Goal: Task Accomplishment & Management: Use online tool/utility

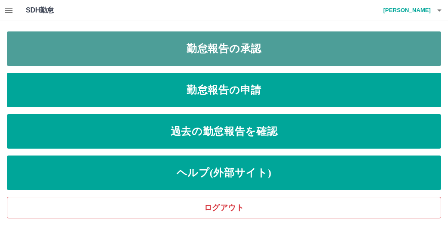
click at [223, 51] on link "勤怠報告の承認" at bounding box center [224, 48] width 434 height 34
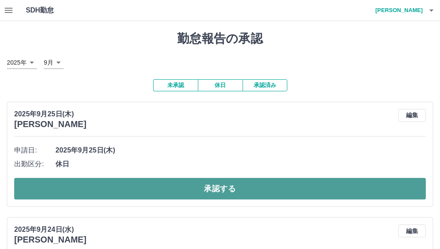
click at [246, 186] on button "承認する" at bounding box center [220, 189] width 412 height 22
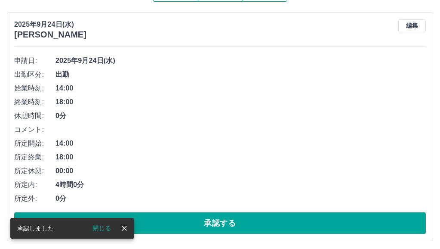
scroll to position [93, 0]
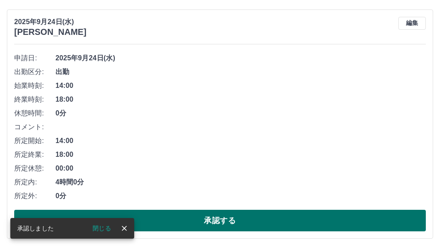
drag, startPoint x: 241, startPoint y: 221, endPoint x: 232, endPoint y: 222, distance: 8.7
click at [240, 221] on button "承認する" at bounding box center [220, 221] width 412 height 22
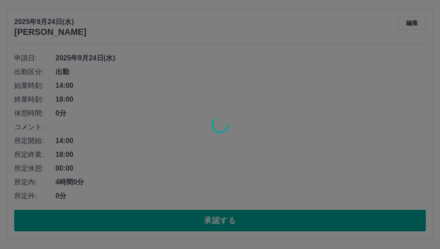
scroll to position [0, 0]
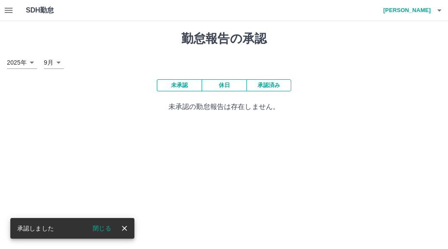
click at [285, 85] on button "承認済み" at bounding box center [268, 85] width 45 height 12
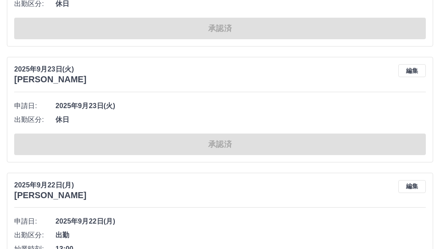
scroll to position [4055, 0]
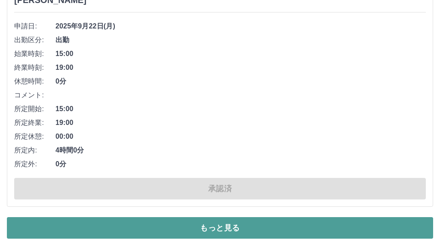
click at [227, 226] on button "もっと見る" at bounding box center [220, 228] width 427 height 22
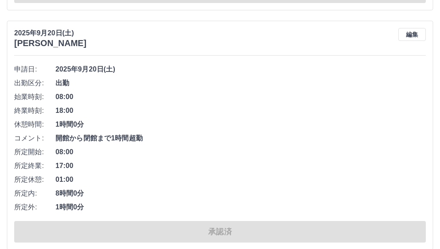
scroll to position [7770, 0]
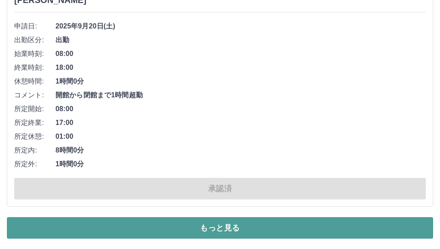
click at [231, 227] on button "もっと見る" at bounding box center [220, 228] width 427 height 22
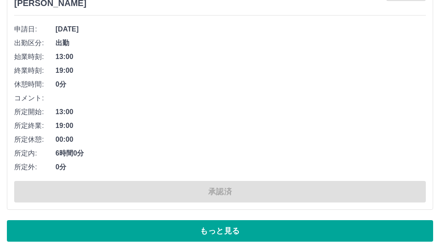
scroll to position [13345, 0]
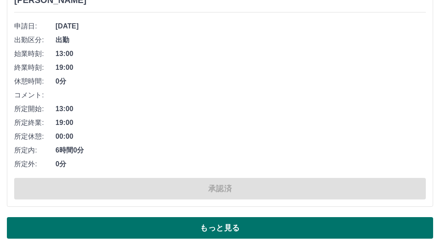
click at [225, 229] on button "もっと見る" at bounding box center [220, 228] width 427 height 22
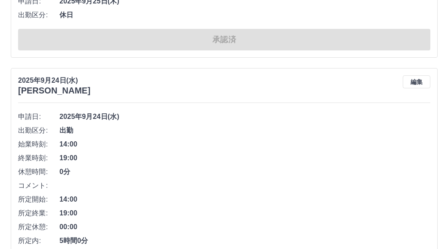
scroll to position [0, 0]
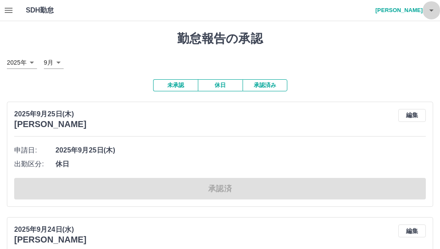
click at [428, 9] on icon "button" at bounding box center [432, 10] width 10 height 10
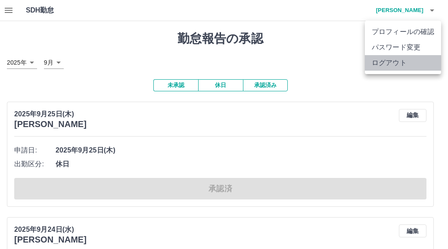
click at [381, 63] on li "ログアウト" at bounding box center [403, 63] width 76 height 16
